Goal: Information Seeking & Learning: Learn about a topic

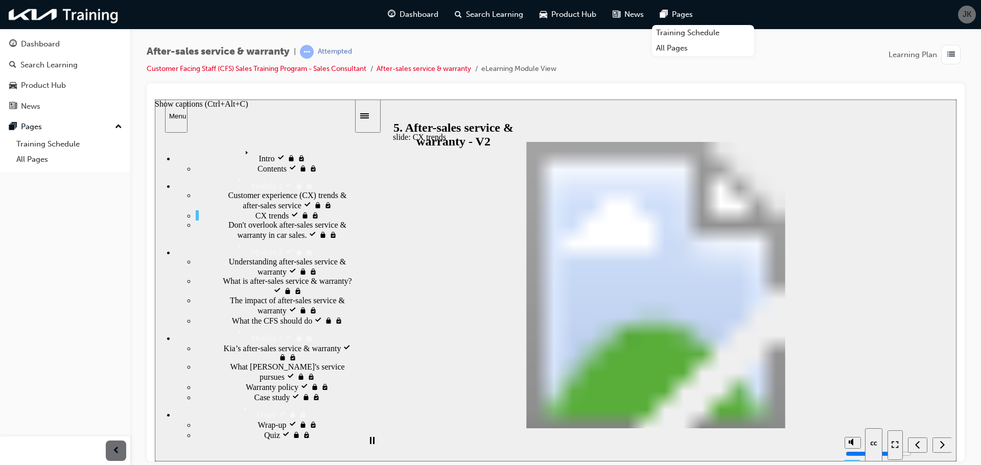
click at [870, 443] on icon "Show captions (Ctrl+Alt+C)" at bounding box center [873, 443] width 7 height 4
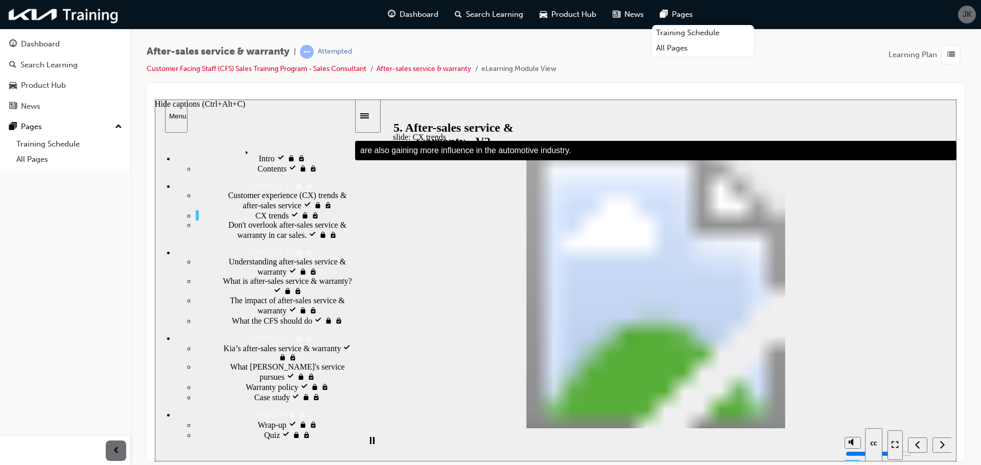
click at [870, 443] on icon "Hide captions (Ctrl+Alt+C)" at bounding box center [873, 443] width 7 height 4
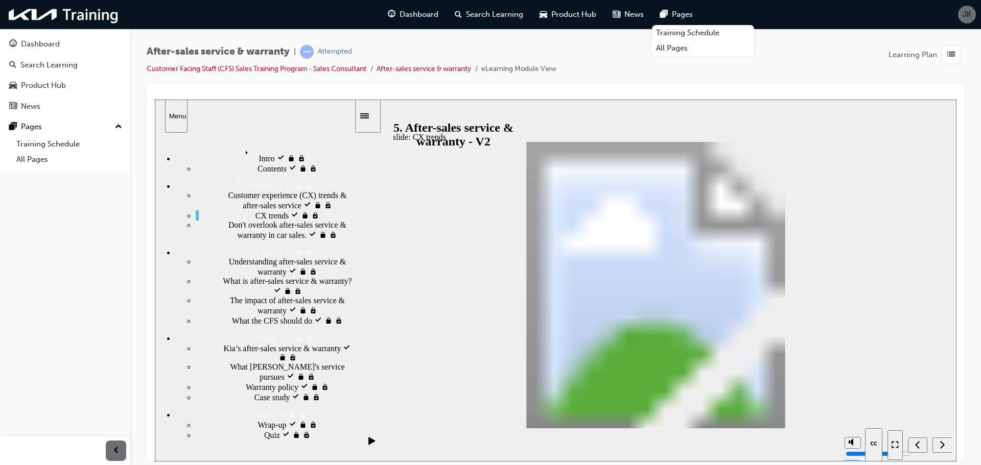
click at [809, 68] on div "After-sales service & warranty | Attempted Customer Facing Staff (CFS) Sales Tr…" at bounding box center [556, 64] width 818 height 38
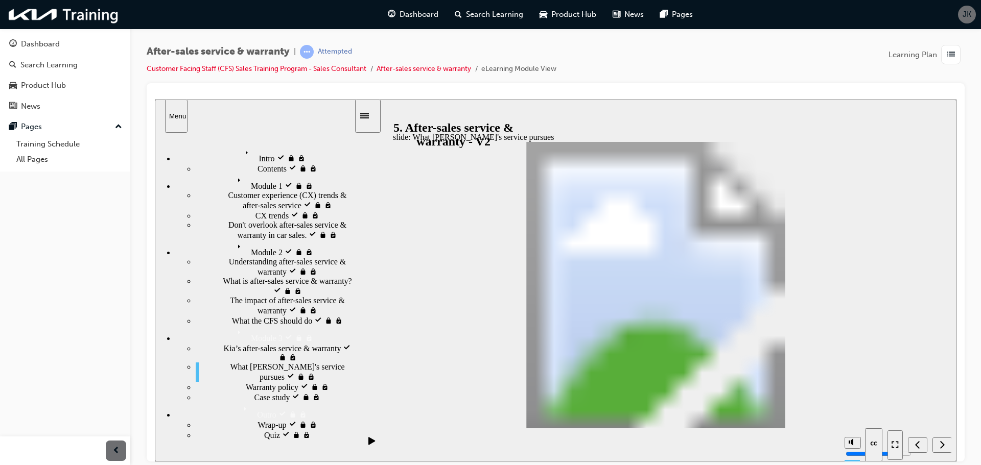
drag, startPoint x: 843, startPoint y: 258, endPoint x: 496, endPoint y: 314, distance: 351.9
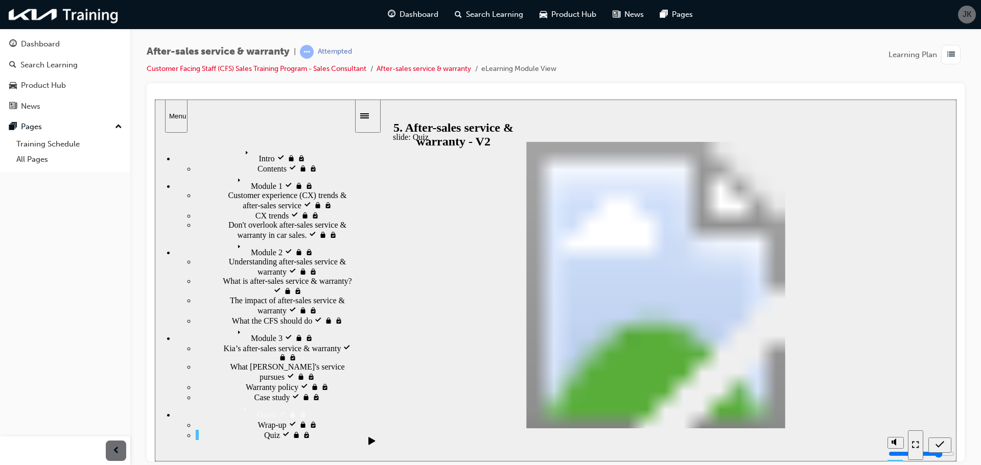
drag, startPoint x: 873, startPoint y: 297, endPoint x: 546, endPoint y: 334, distance: 329.6
drag, startPoint x: 878, startPoint y: 327, endPoint x: 705, endPoint y: 306, distance: 173.9
drag, startPoint x: 688, startPoint y: 282, endPoint x: 705, endPoint y: 276, distance: 18.6
drag, startPoint x: 856, startPoint y: 352, endPoint x: 679, endPoint y: 324, distance: 178.5
drag, startPoint x: 879, startPoint y: 374, endPoint x: 705, endPoint y: 349, distance: 175.0
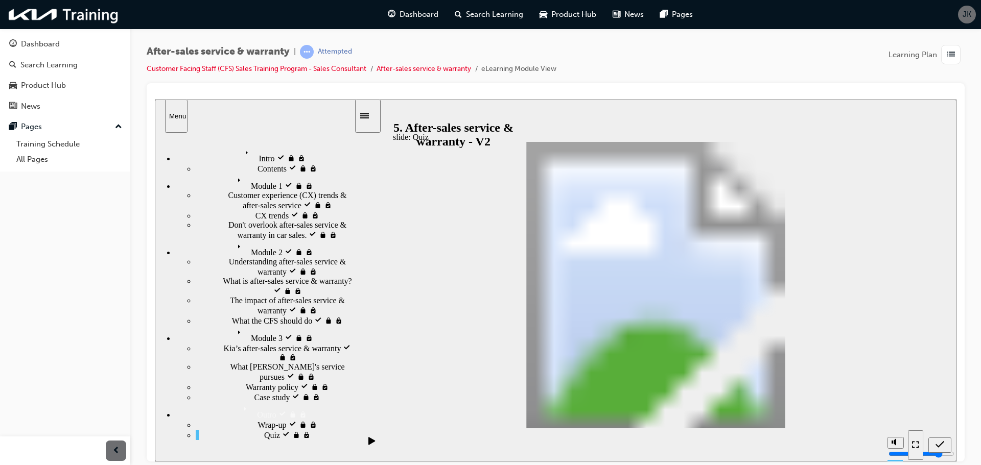
drag, startPoint x: 711, startPoint y: 284, endPoint x: 554, endPoint y: 349, distance: 170.2
drag, startPoint x: 541, startPoint y: 353, endPoint x: 666, endPoint y: 349, distance: 125.2
drag, startPoint x: 898, startPoint y: 413, endPoint x: 701, endPoint y: 331, distance: 212.9
drag, startPoint x: 811, startPoint y: 281, endPoint x: 553, endPoint y: 279, distance: 257.5
drag, startPoint x: 818, startPoint y: 314, endPoint x: 602, endPoint y: 316, distance: 216.1
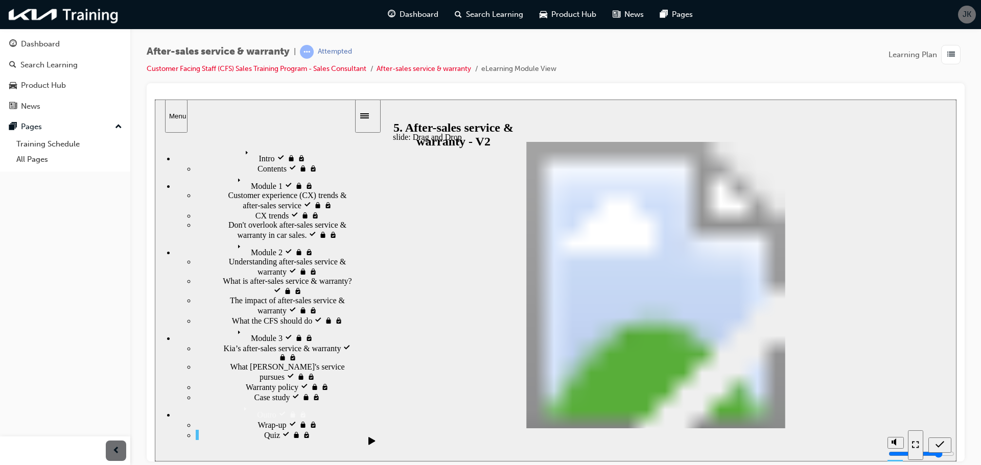
drag, startPoint x: 823, startPoint y: 378, endPoint x: 606, endPoint y: 360, distance: 218.3
radio input "true"
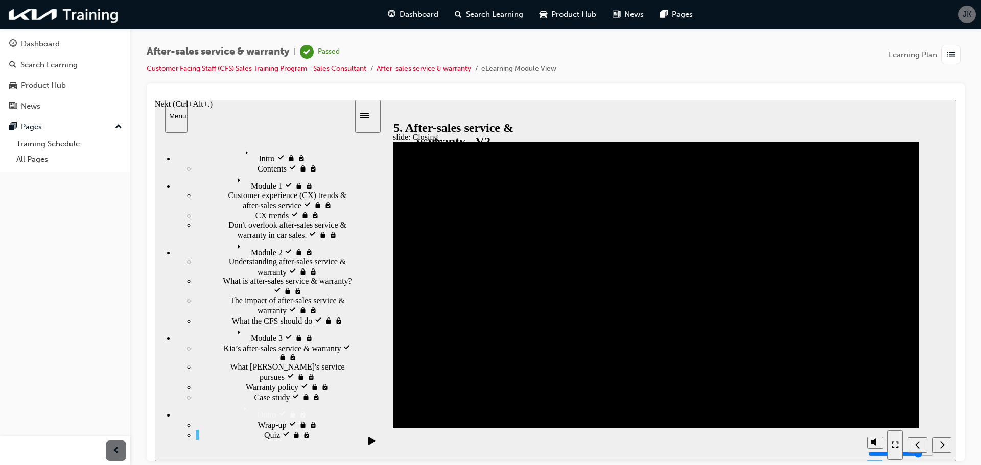
click at [946, 445] on div "Next (Ctrl+Alt+Period)" at bounding box center [941, 445] width 11 height 11
click at [58, 45] on div "Dashboard" at bounding box center [40, 44] width 39 height 12
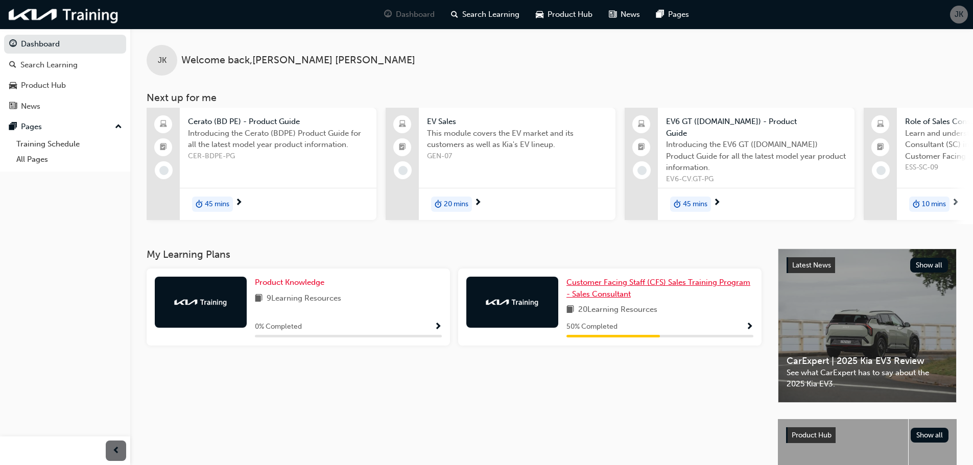
click at [603, 286] on span "Customer Facing Staff (CFS) Sales Training Program - Sales Consultant" at bounding box center [659, 288] width 184 height 21
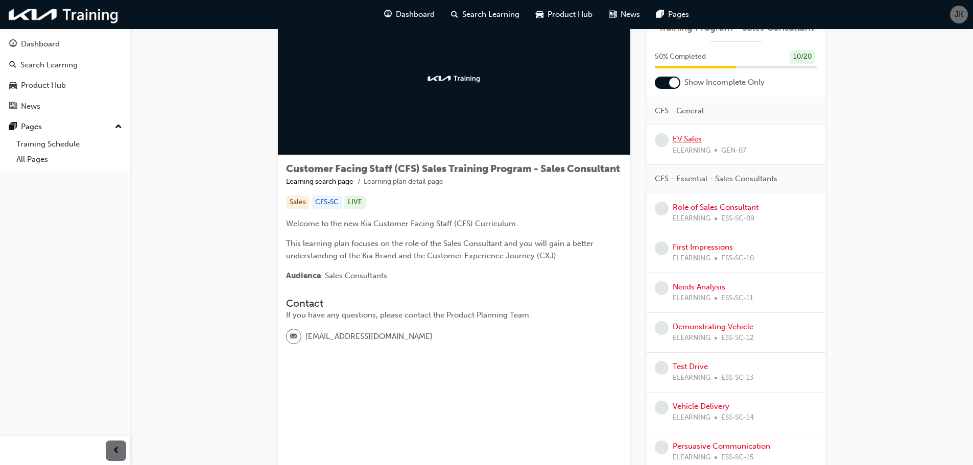
click at [689, 140] on link "EV Sales" at bounding box center [687, 138] width 29 height 9
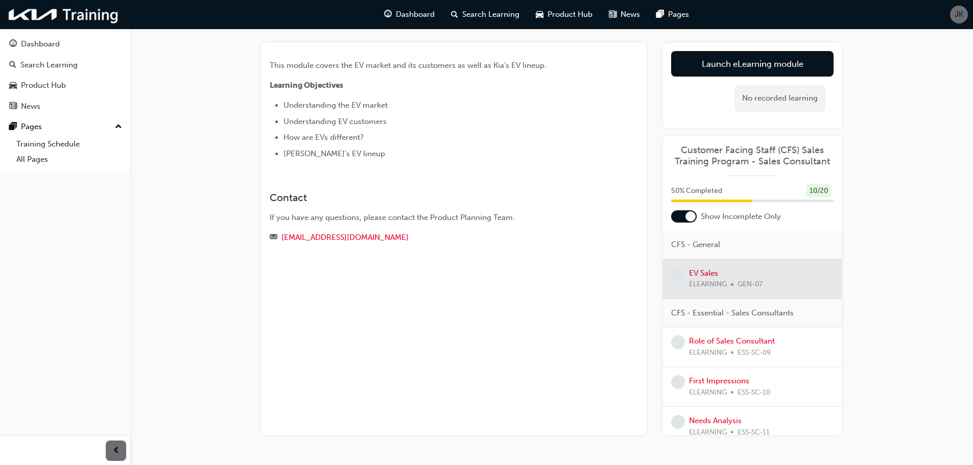
scroll to position [51, 0]
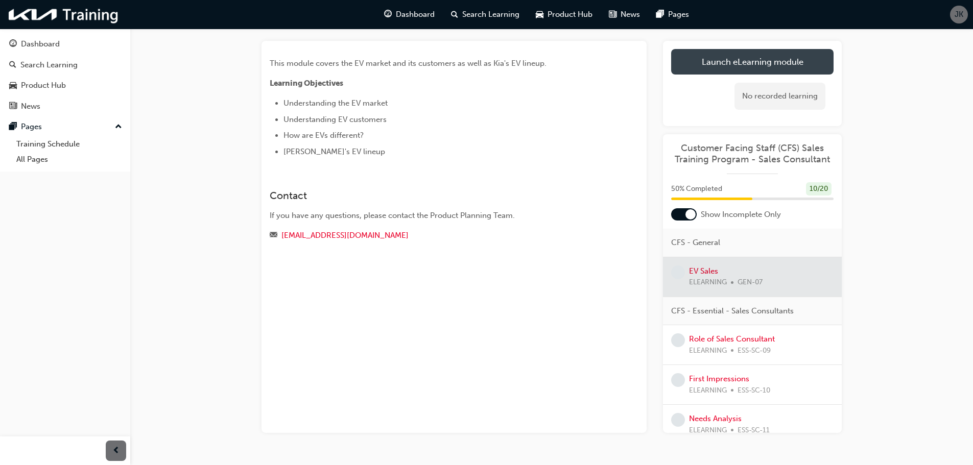
click at [746, 71] on link "Launch eLearning module" at bounding box center [752, 62] width 162 height 26
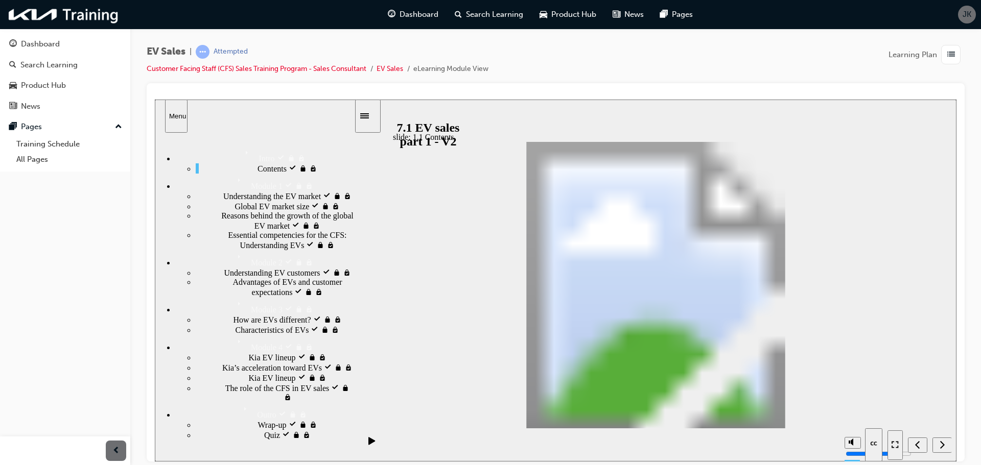
drag, startPoint x: 875, startPoint y: 435, endPoint x: 882, endPoint y: 420, distance: 16.7
click at [248, 108] on div "Show captions (Ctrl+Alt+C)" at bounding box center [201, 103] width 93 height 9
